Goal: Task Accomplishment & Management: Manage account settings

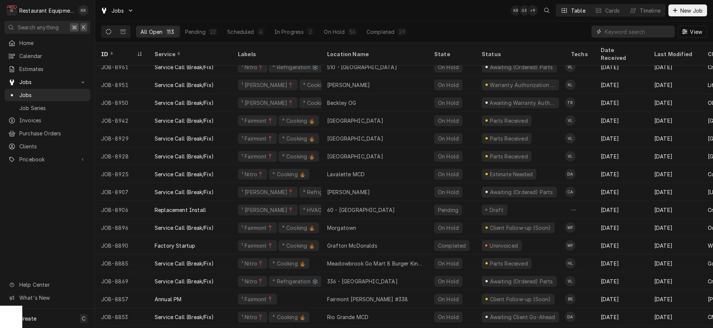
scroll to position [1145, 0]
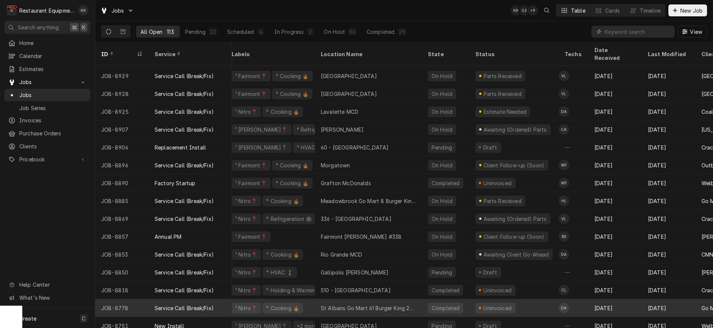
click at [357, 304] on div "St Albans Go Mart 61 Burger King 26467" at bounding box center [368, 308] width 95 height 8
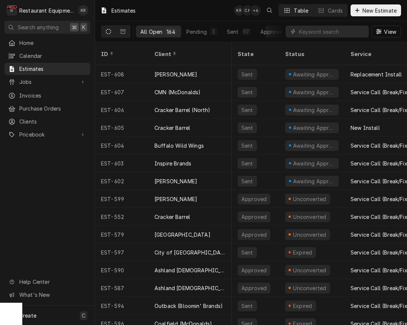
scroll to position [0, 4]
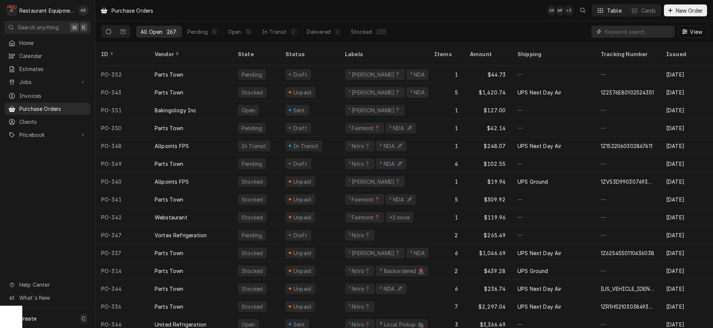
click at [628, 33] on input "Dynamic Content Wrapper" at bounding box center [638, 32] width 66 height 12
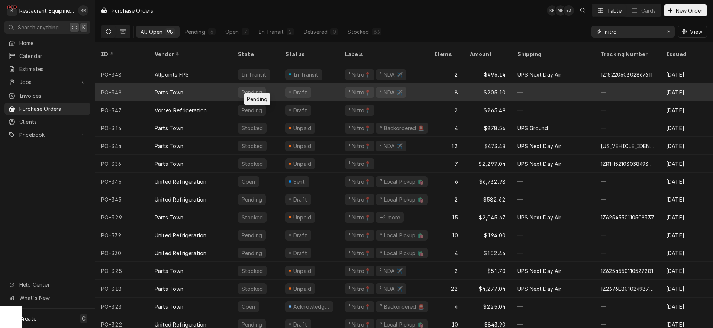
type input "nitro"
click at [275, 83] on div "Pending" at bounding box center [256, 92] width 48 height 18
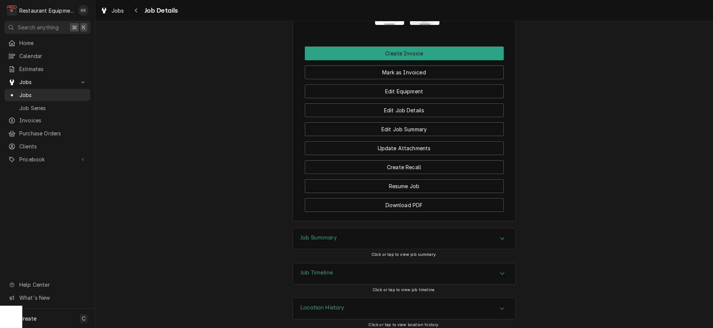
scroll to position [829, 0]
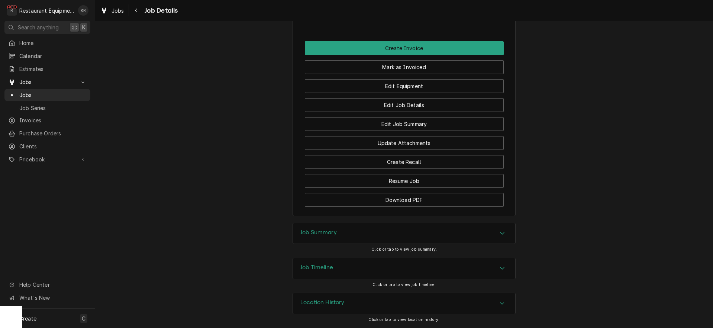
click at [324, 232] on h3 "Job Summary" at bounding box center [318, 232] width 36 height 7
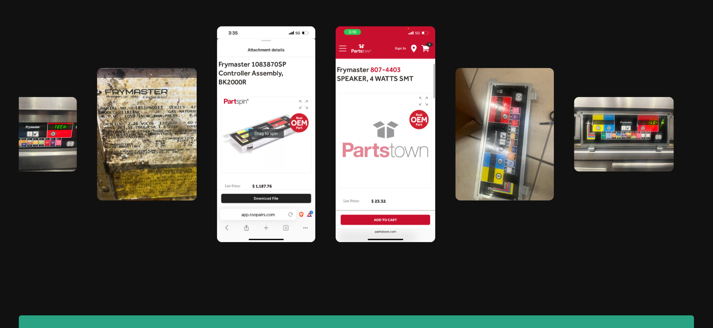
scroll to position [0, 12]
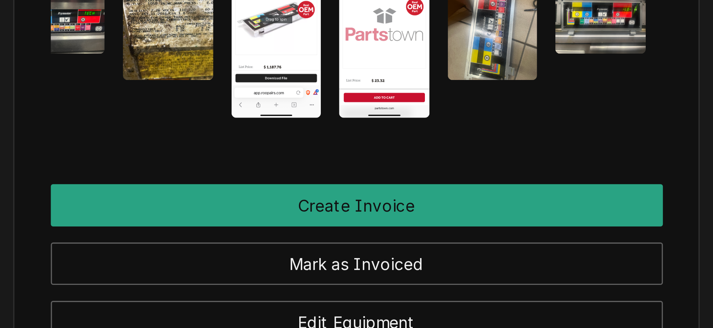
click at [502, 319] on div "Edit Equipment" at bounding box center [404, 318] width 199 height 19
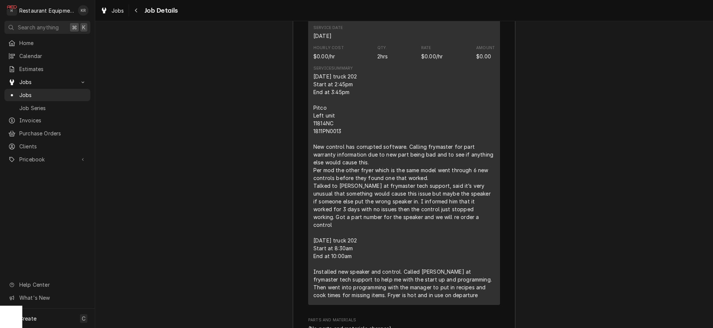
scroll to position [1190, 0]
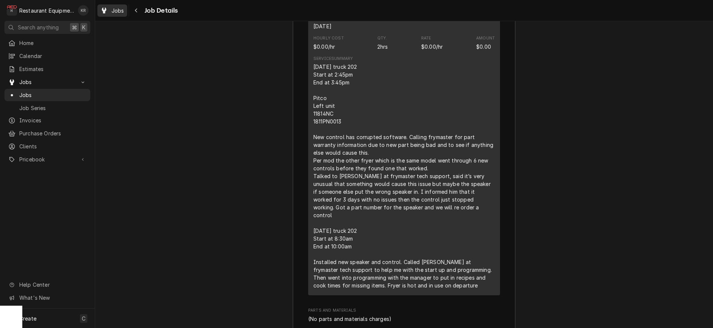
click at [116, 11] on span "Jobs" at bounding box center [117, 11] width 13 height 8
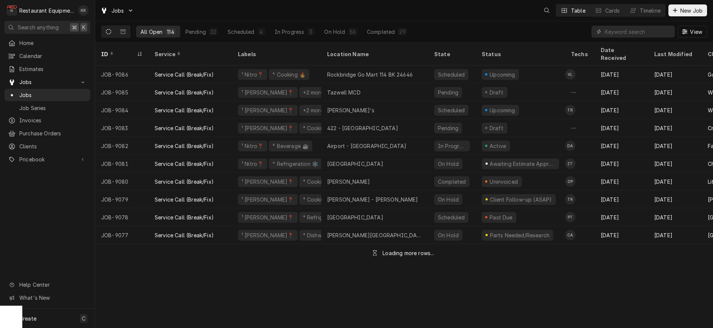
click at [626, 32] on input "Dynamic Content Wrapper" at bounding box center [638, 32] width 66 height 12
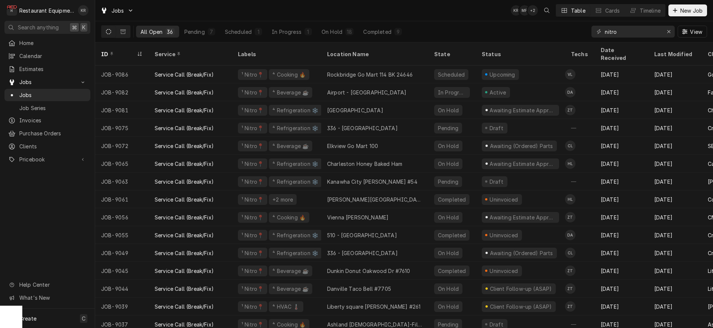
type input "nitro"
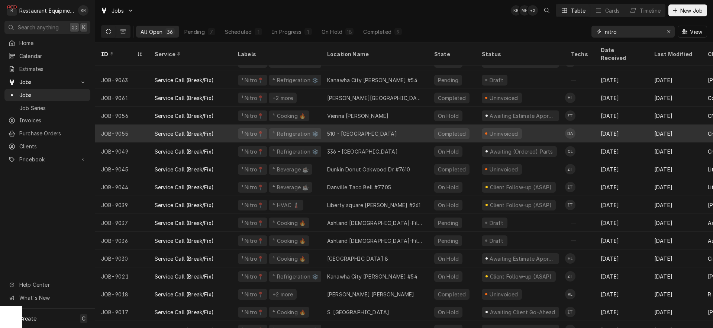
scroll to position [104, 0]
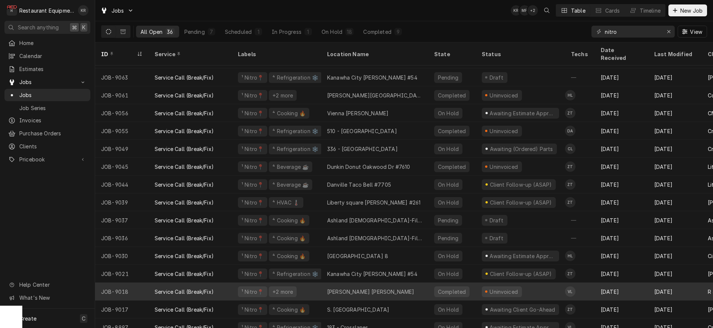
click at [326, 284] on div "Pomeroy McDonald's" at bounding box center [374, 291] width 107 height 18
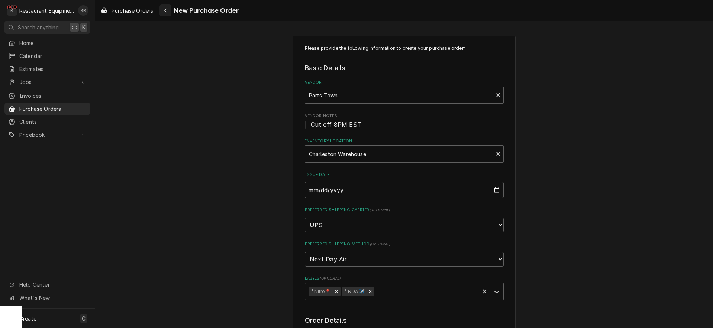
click at [167, 13] on div "Navigate back" at bounding box center [165, 10] width 7 height 7
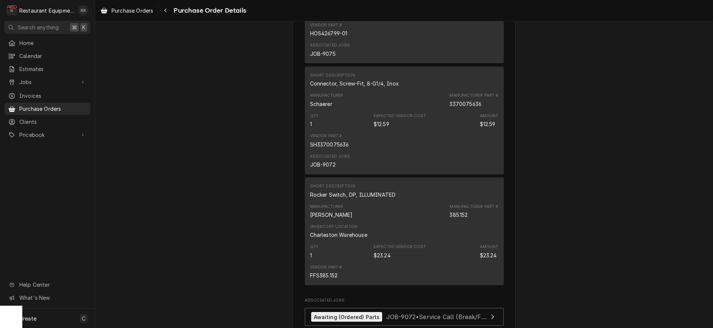
scroll to position [603, 0]
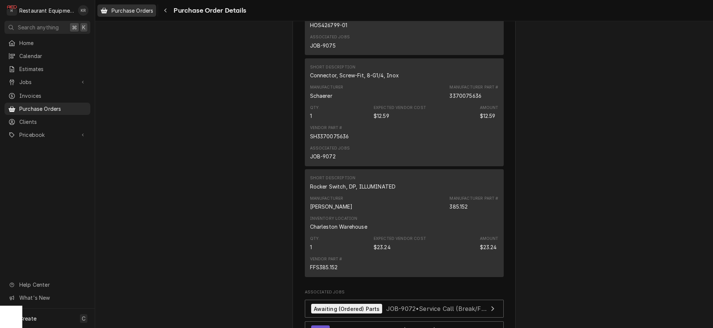
click at [142, 9] on span "Purchase Orders" at bounding box center [132, 11] width 42 height 8
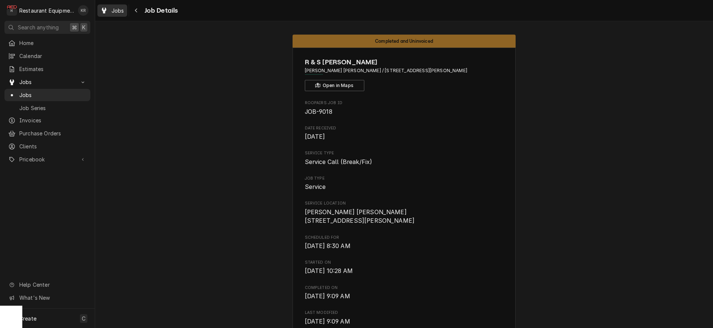
click at [114, 12] on span "Jobs" at bounding box center [117, 11] width 13 height 8
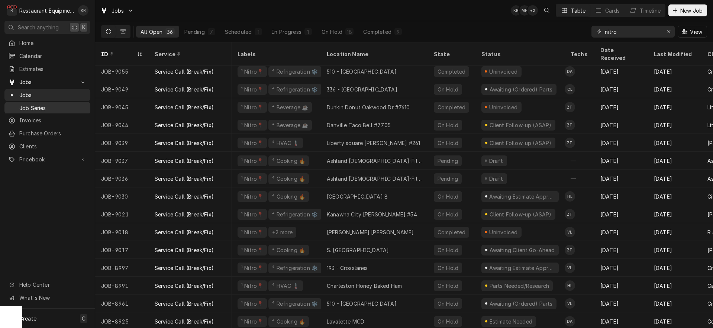
scroll to position [165, 0]
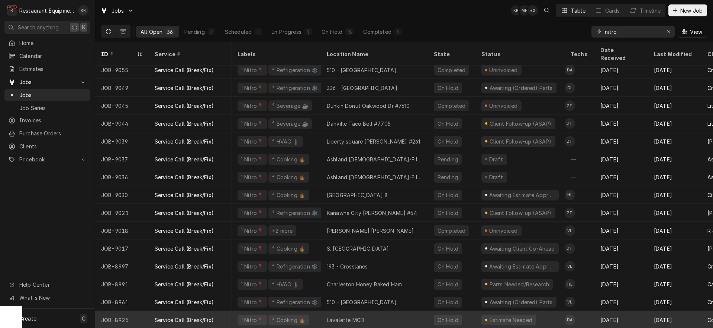
click at [326, 311] on div "Lavalette MCD" at bounding box center [374, 320] width 107 height 18
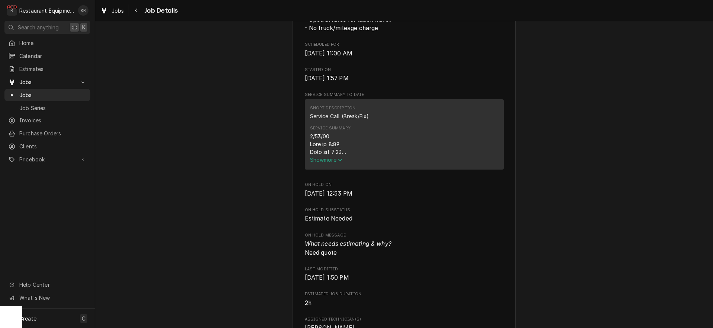
scroll to position [236, 0]
click at [328, 162] on span "Show more" at bounding box center [326, 159] width 33 height 6
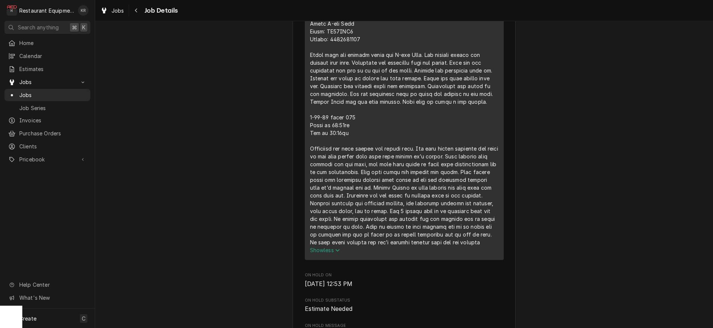
scroll to position [399, 0]
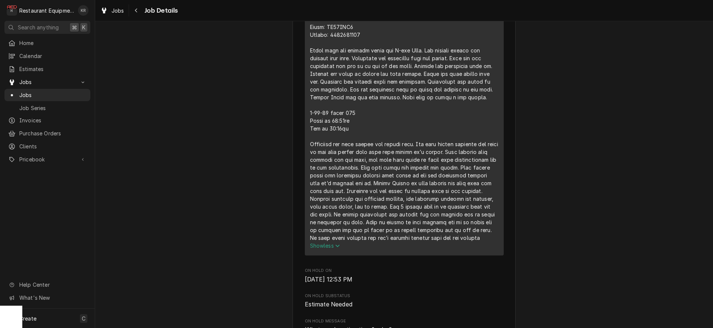
click at [112, 10] on span "Jobs" at bounding box center [117, 11] width 13 height 8
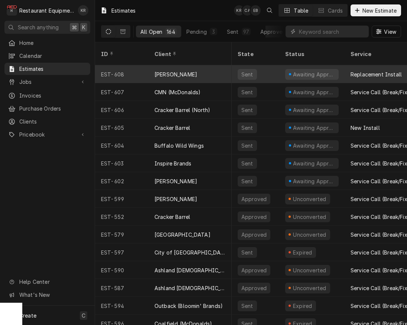
scroll to position [0, 4]
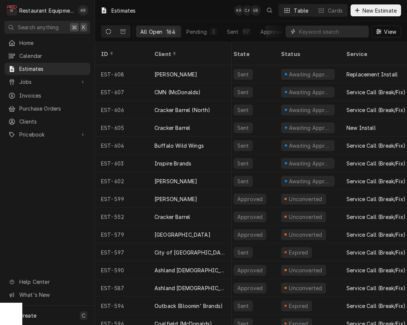
click at [349, 32] on input "Dynamic Content Wrapper" at bounding box center [332, 32] width 66 height 12
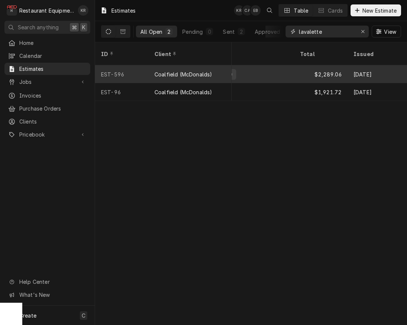
scroll to position [0, 437]
type input "lavalette"
click at [315, 65] on div "$2,289.06" at bounding box center [321, 74] width 54 height 18
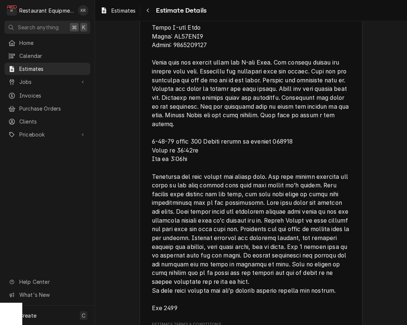
scroll to position [1354, 0]
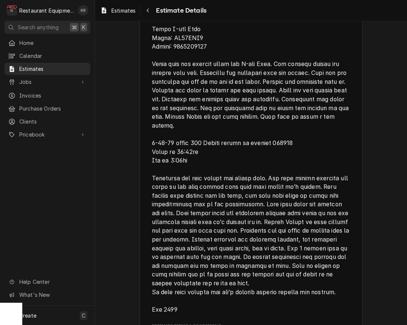
click at [282, 169] on span "Notes to Client" at bounding box center [251, 143] width 199 height 342
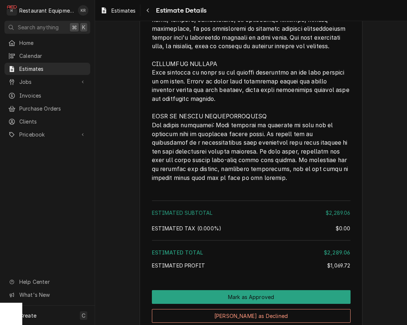
scroll to position [1917, 0]
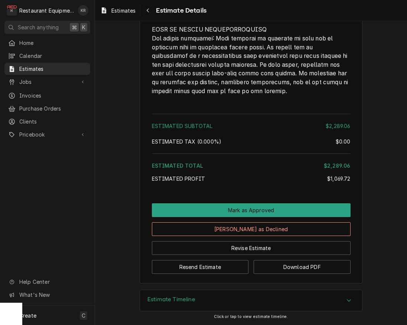
click at [246, 302] on div "Estimate Timeline" at bounding box center [251, 301] width 222 height 21
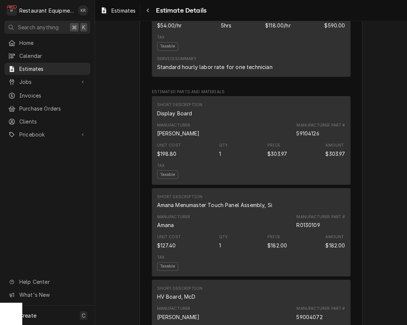
scroll to position [547, 0]
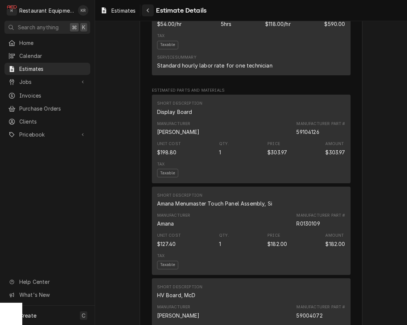
click at [153, 10] on button "Navigate back" at bounding box center [148, 10] width 12 height 12
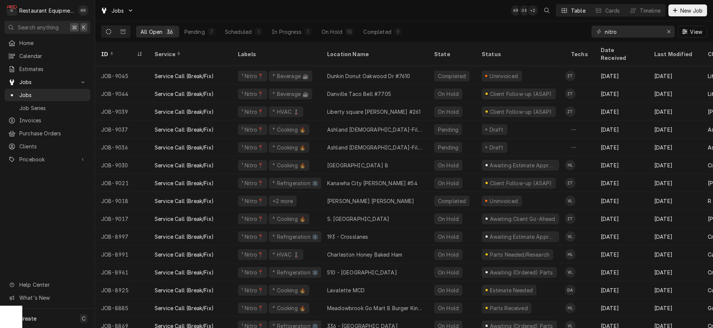
scroll to position [196, 1]
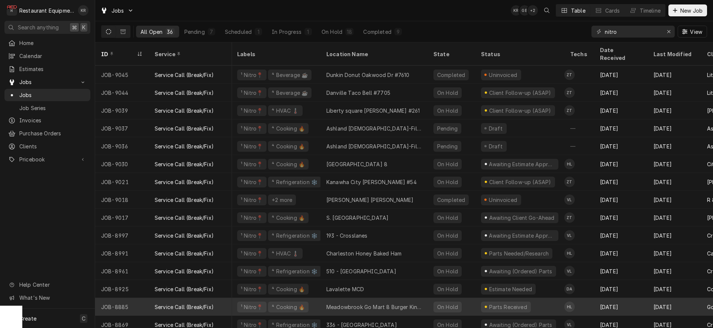
click at [373, 303] on div "Meadowbrook Go Mart 8 Burger King 23220" at bounding box center [373, 307] width 95 height 8
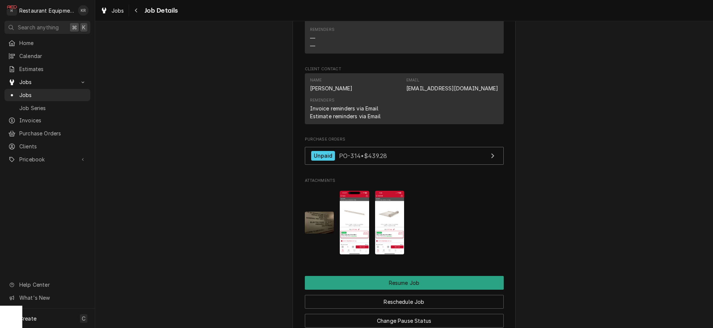
scroll to position [974, 0]
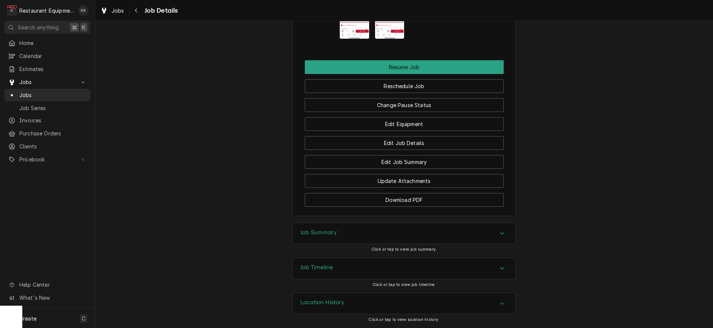
click at [324, 266] on h3 "Job Timeline" at bounding box center [316, 267] width 33 height 7
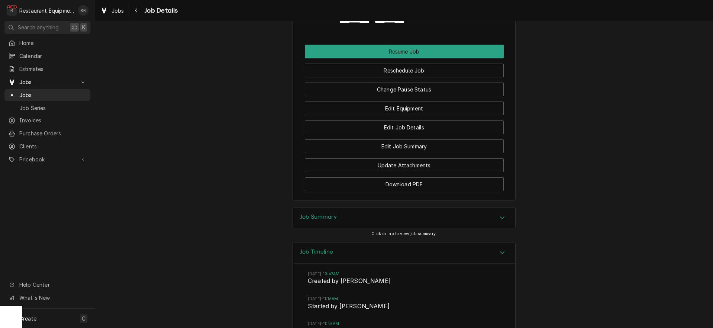
scroll to position [1136, 0]
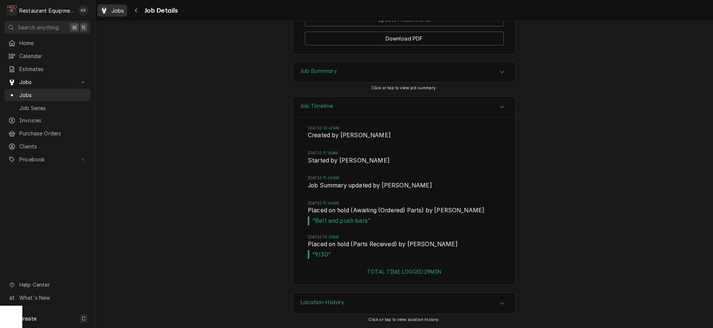
click at [117, 12] on span "Jobs" at bounding box center [117, 11] width 13 height 8
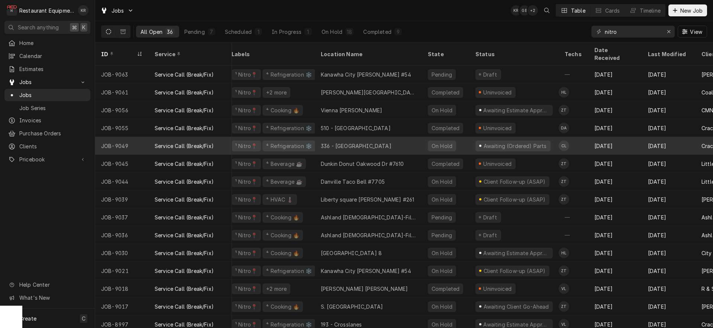
scroll to position [107, 5]
click at [380, 137] on div "336 - Barboursville" at bounding box center [369, 146] width 107 height 18
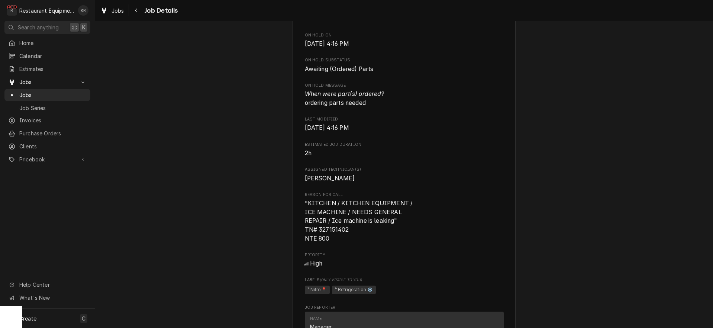
scroll to position [435, 0]
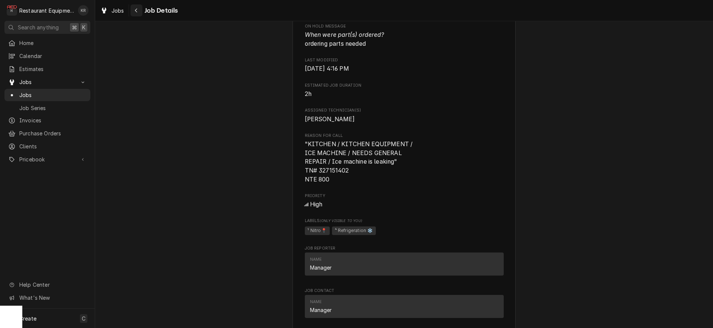
click at [136, 13] on icon "Navigate back" at bounding box center [136, 10] width 3 height 5
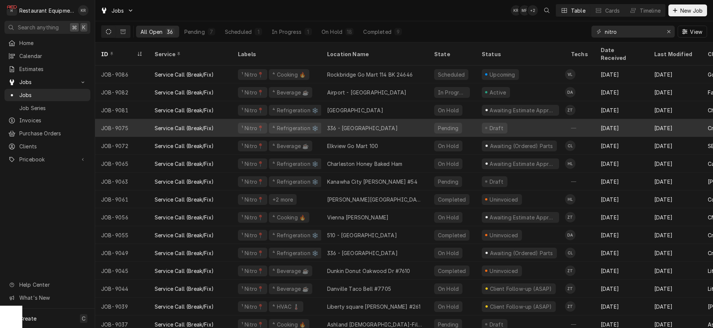
click at [367, 124] on div "336 - [GEOGRAPHIC_DATA]" at bounding box center [362, 128] width 71 height 8
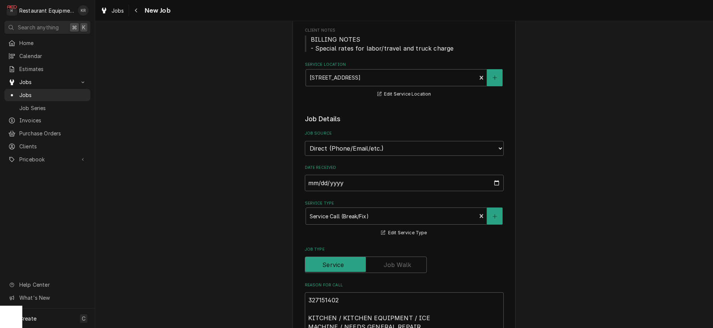
type textarea "x"
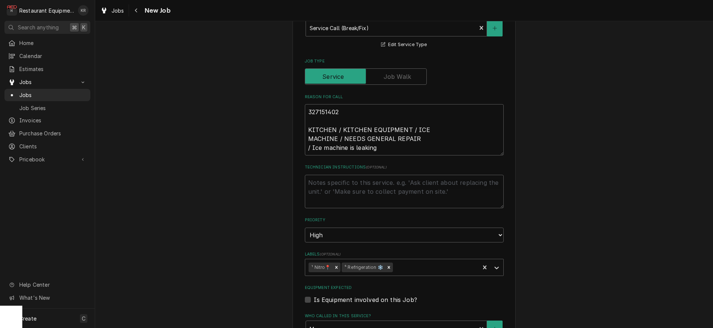
scroll to position [283, 0]
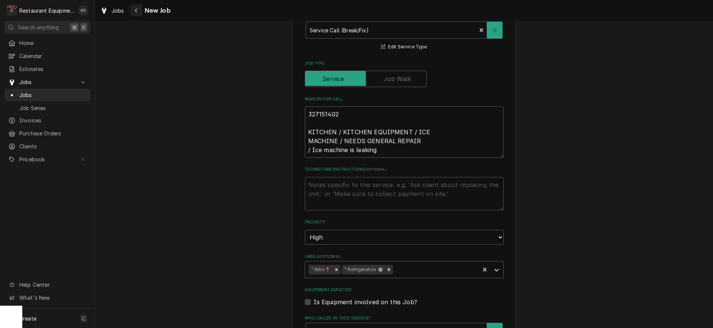
click at [139, 13] on div "Navigate back" at bounding box center [136, 10] width 7 height 7
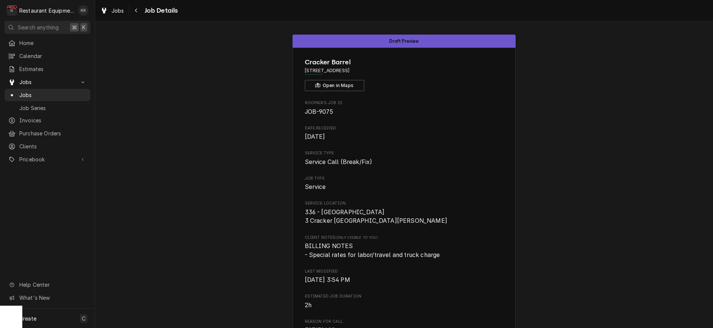
click at [139, 13] on div "Navigate back" at bounding box center [136, 10] width 7 height 7
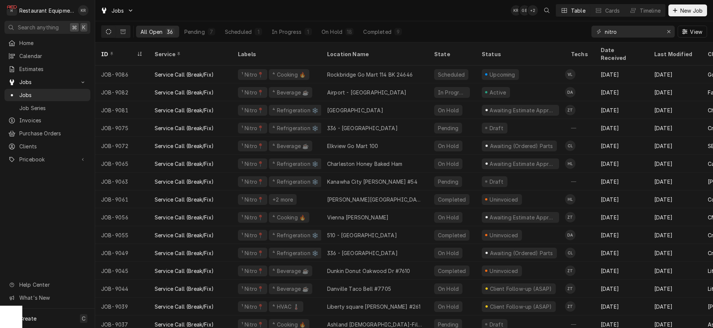
scroll to position [0, 0]
